Goal: Task Accomplishment & Management: Use online tool/utility

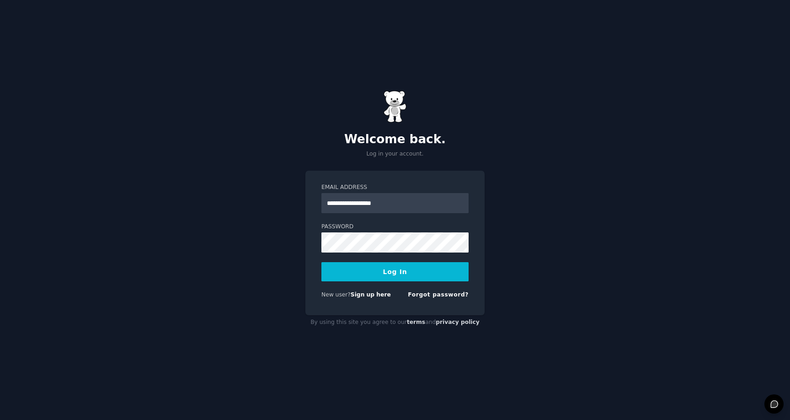
type input "**********"
click at [322, 262] on button "Log In" at bounding box center [395, 271] width 147 height 19
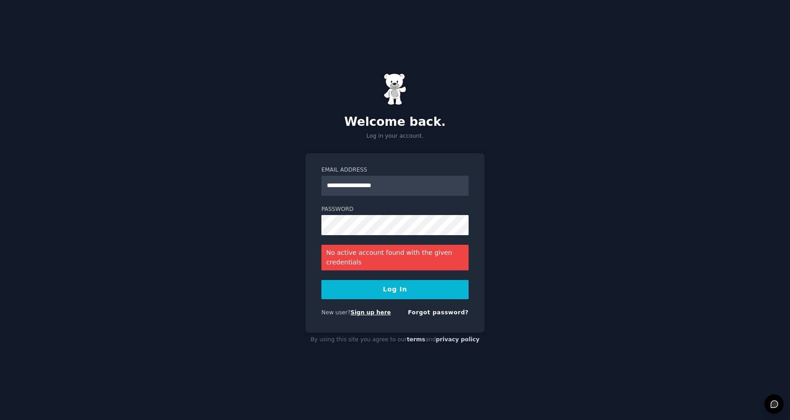
click at [375, 310] on link "Sign up here" at bounding box center [371, 312] width 40 height 6
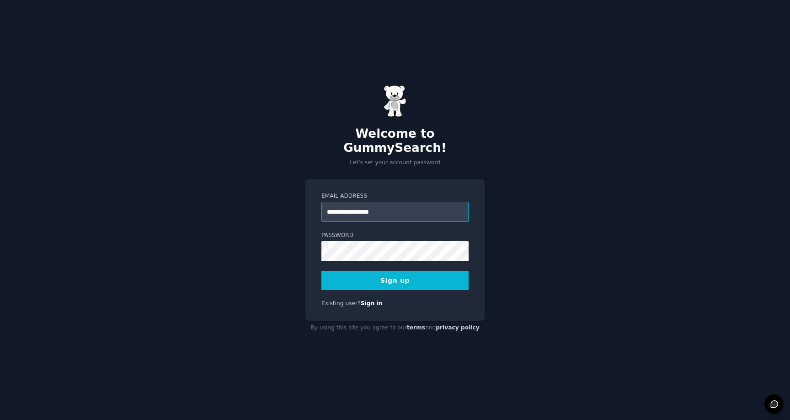
type input "**********"
click at [402, 271] on button "Sign up" at bounding box center [395, 280] width 147 height 19
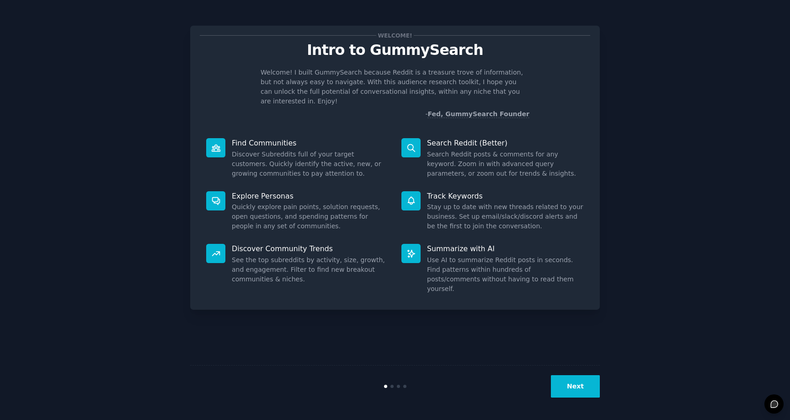
click at [569, 382] on button "Next" at bounding box center [575, 386] width 49 height 22
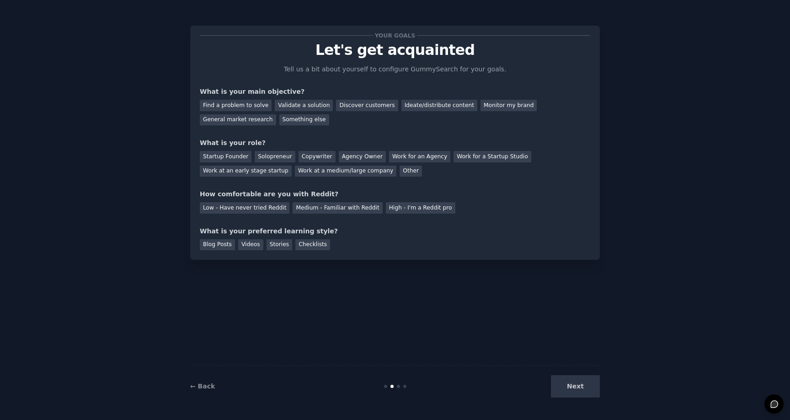
click at [569, 382] on div "Next" at bounding box center [531, 386] width 137 height 22
click at [290, 108] on div "Validate a solution" at bounding box center [304, 105] width 58 height 11
click at [276, 157] on div "Solopreneur" at bounding box center [275, 156] width 40 height 11
click at [285, 208] on div "Low - Have never tried Reddit Medium - Familiar with Reddit High - I'm a Reddit…" at bounding box center [395, 206] width 391 height 15
click at [301, 208] on div "Medium - Familiar with Reddit" at bounding box center [338, 207] width 90 height 11
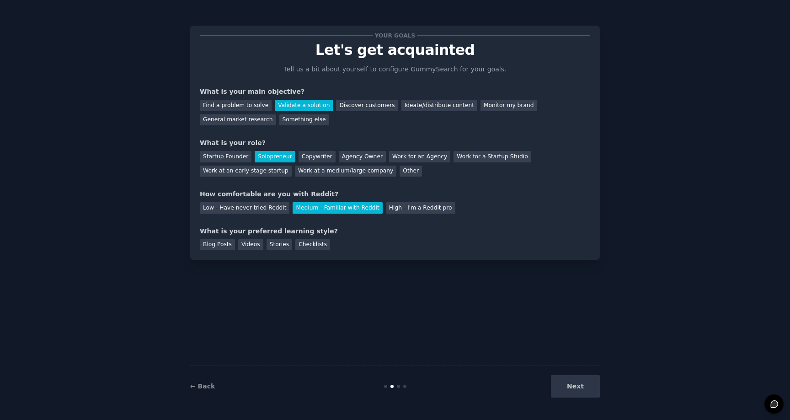
click at [569, 385] on div "Next" at bounding box center [531, 386] width 137 height 22
click at [302, 252] on div "Your goals Let's get acquainted Tell us a bit about yourself to configure Gummy…" at bounding box center [395, 143] width 410 height 234
click at [302, 248] on div "Checklists" at bounding box center [312, 244] width 35 height 11
click at [574, 386] on button "Next" at bounding box center [575, 386] width 49 height 22
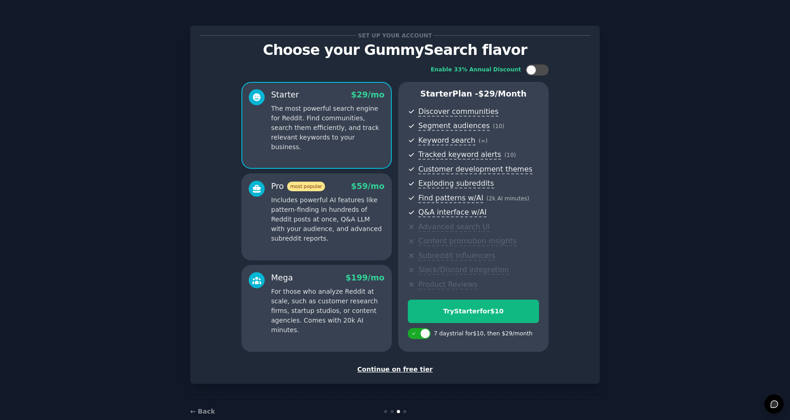
click at [411, 371] on div "Continue on free tier" at bounding box center [395, 370] width 391 height 10
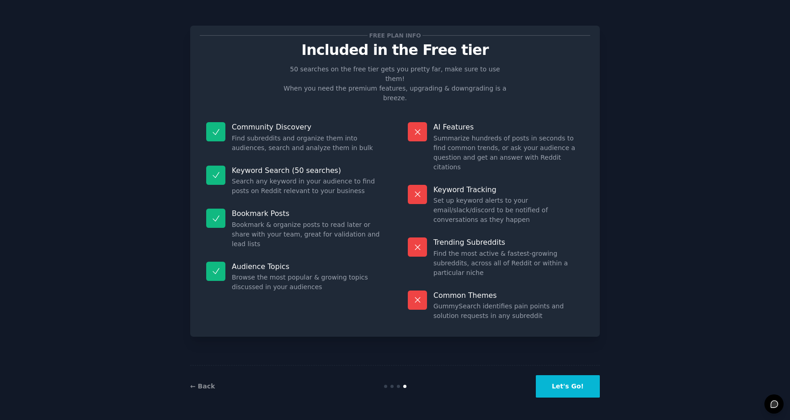
click at [557, 383] on button "Let's Go!" at bounding box center [568, 386] width 64 height 22
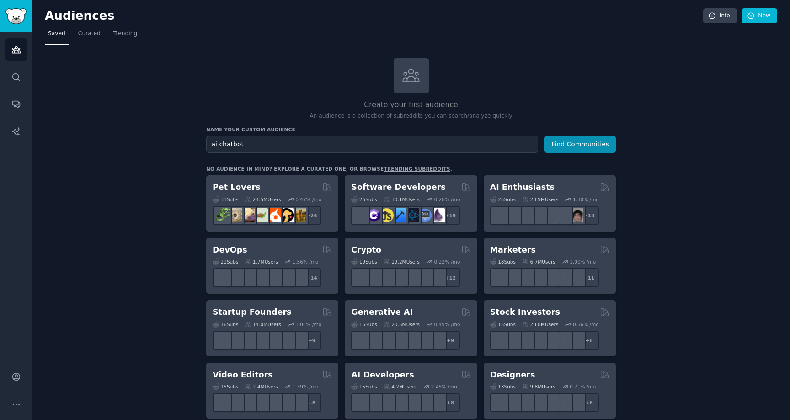
type input "ai chatbot"
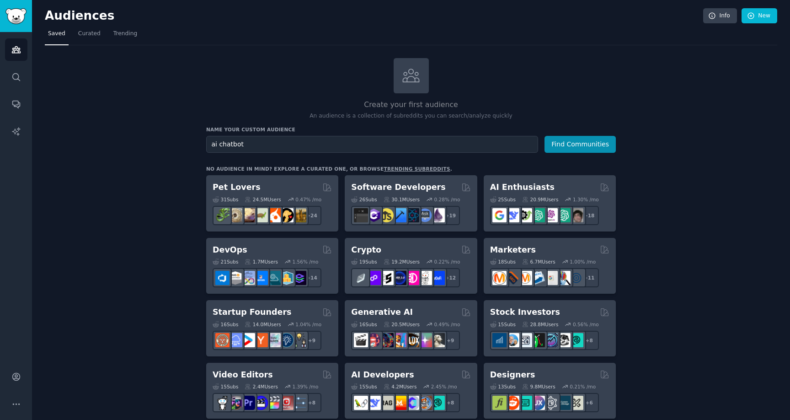
click at [545, 136] on button "Find Communities" at bounding box center [580, 144] width 71 height 17
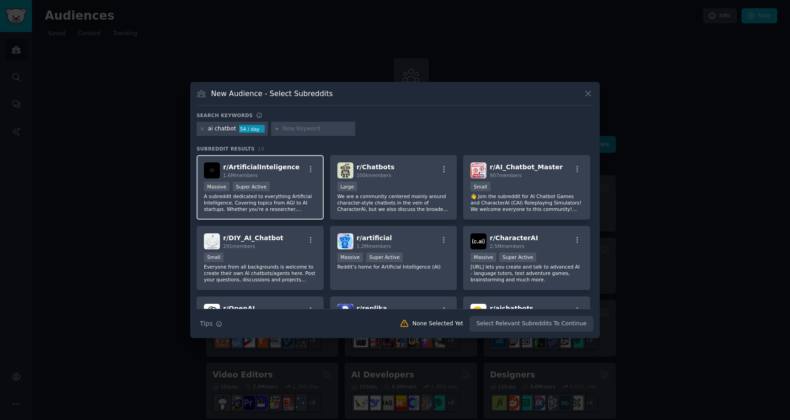
click at [283, 184] on div "Massive Super Active" at bounding box center [260, 187] width 113 height 11
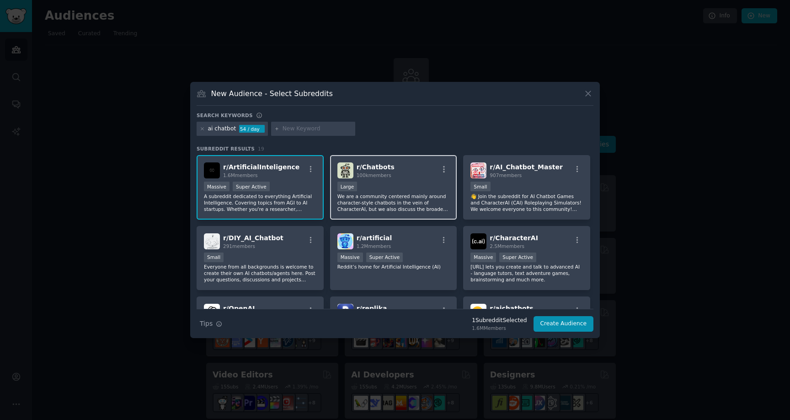
click at [395, 191] on div "Large" at bounding box center [394, 187] width 113 height 11
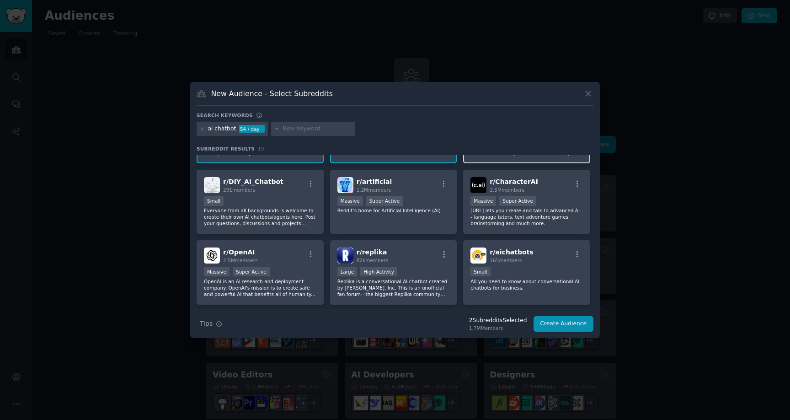
scroll to position [55, 0]
click at [290, 204] on div "Small" at bounding box center [260, 202] width 113 height 11
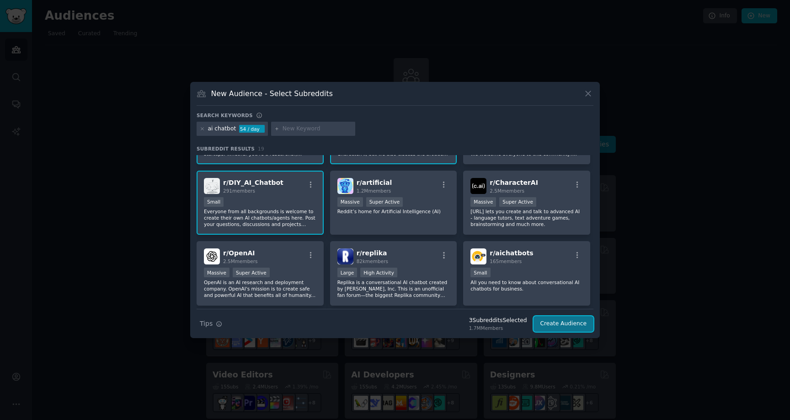
click at [563, 329] on button "Create Audience" at bounding box center [564, 324] width 60 height 16
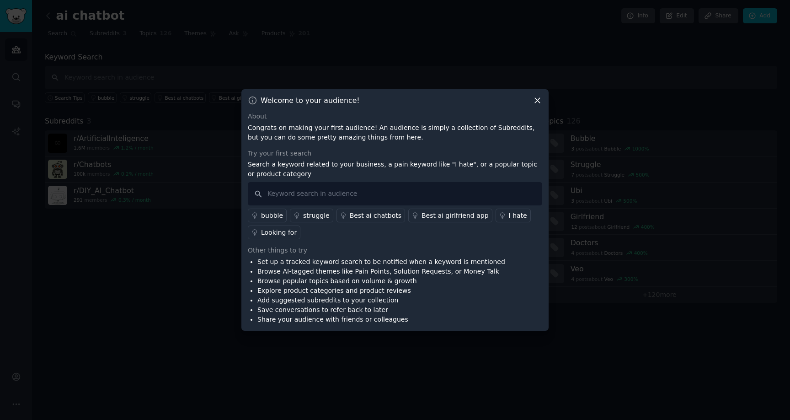
click at [542, 105] on icon at bounding box center [538, 101] width 10 height 10
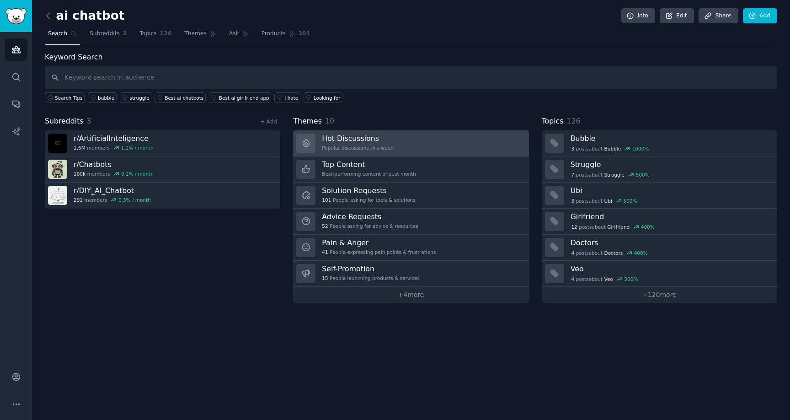
click at [509, 141] on link "Hot Discussions Popular discussions this week" at bounding box center [411, 143] width 236 height 26
